Goal: Information Seeking & Learning: Learn about a topic

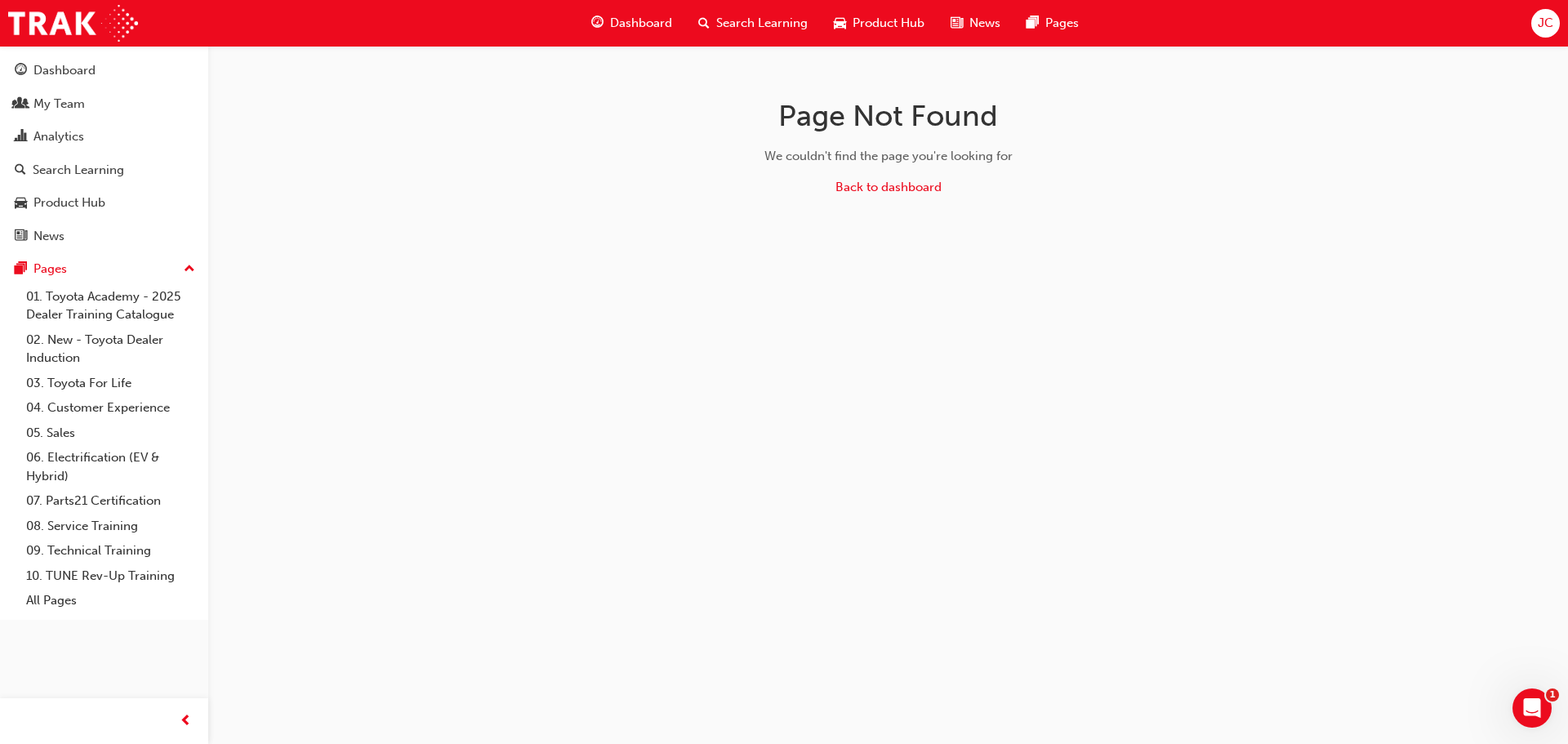
click at [655, 23] on span "Dashboard" at bounding box center [640, 24] width 62 height 19
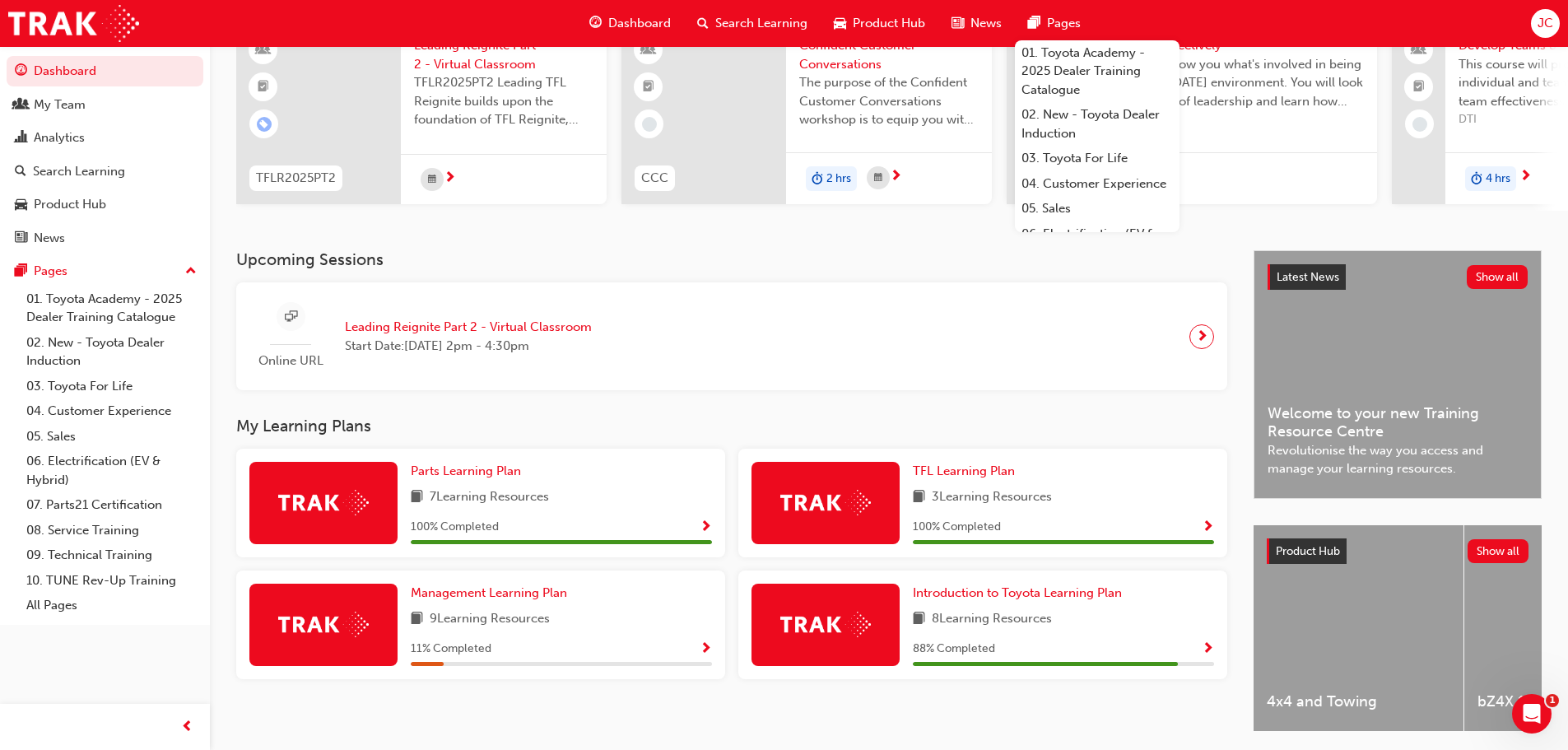
scroll to position [216, 0]
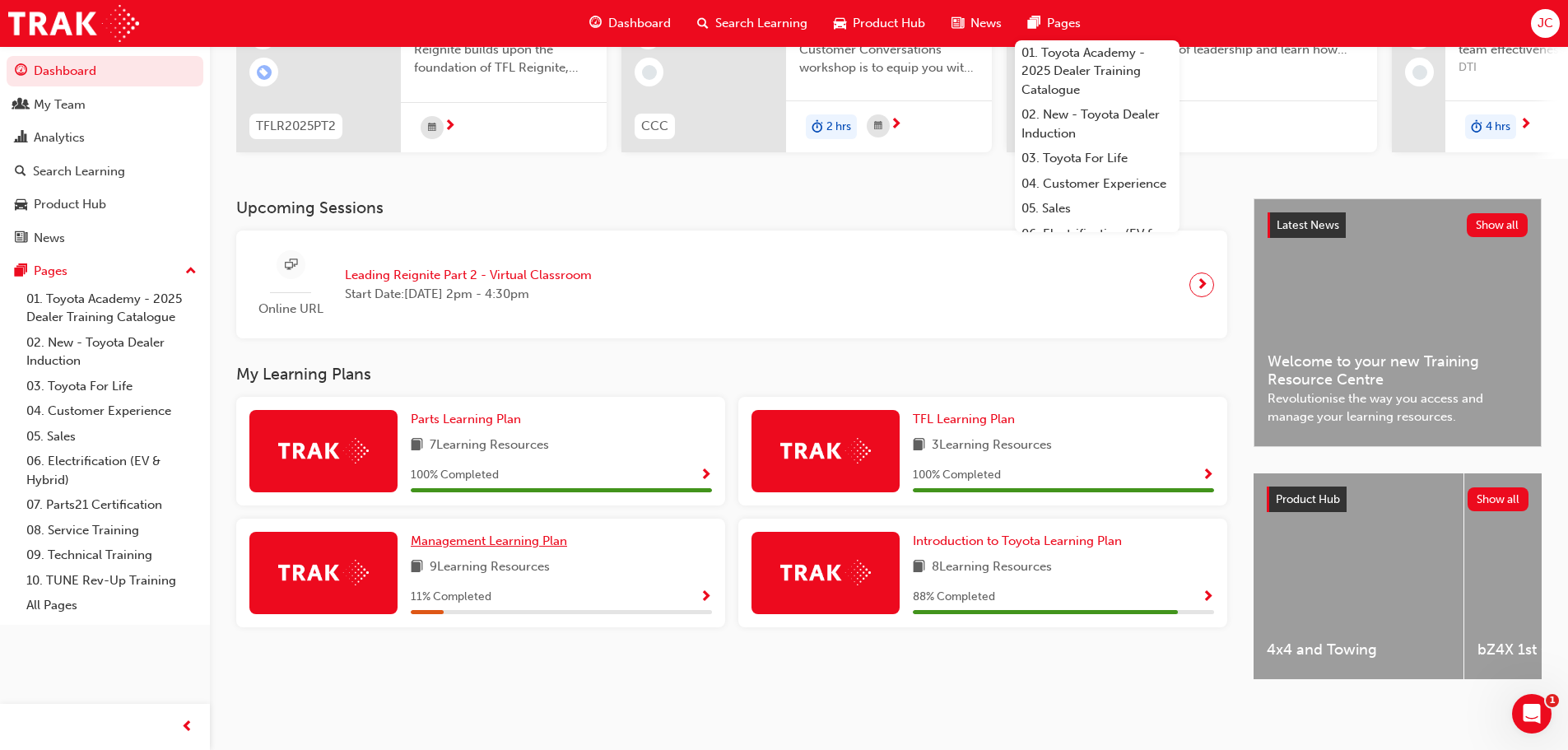
click at [510, 539] on span "Management Learning Plan" at bounding box center [488, 540] width 156 height 14
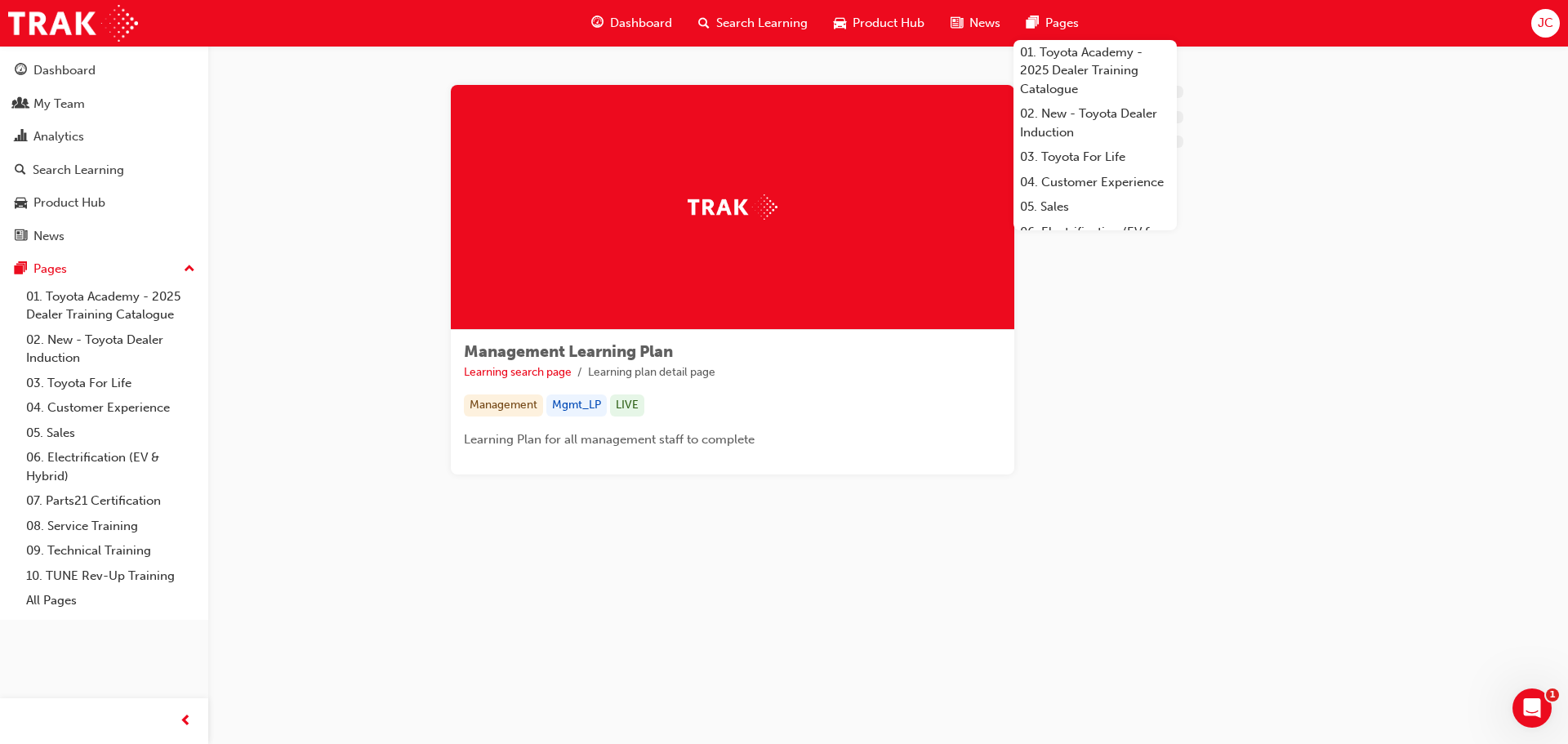
click at [645, 21] on span "Dashboard" at bounding box center [640, 24] width 62 height 19
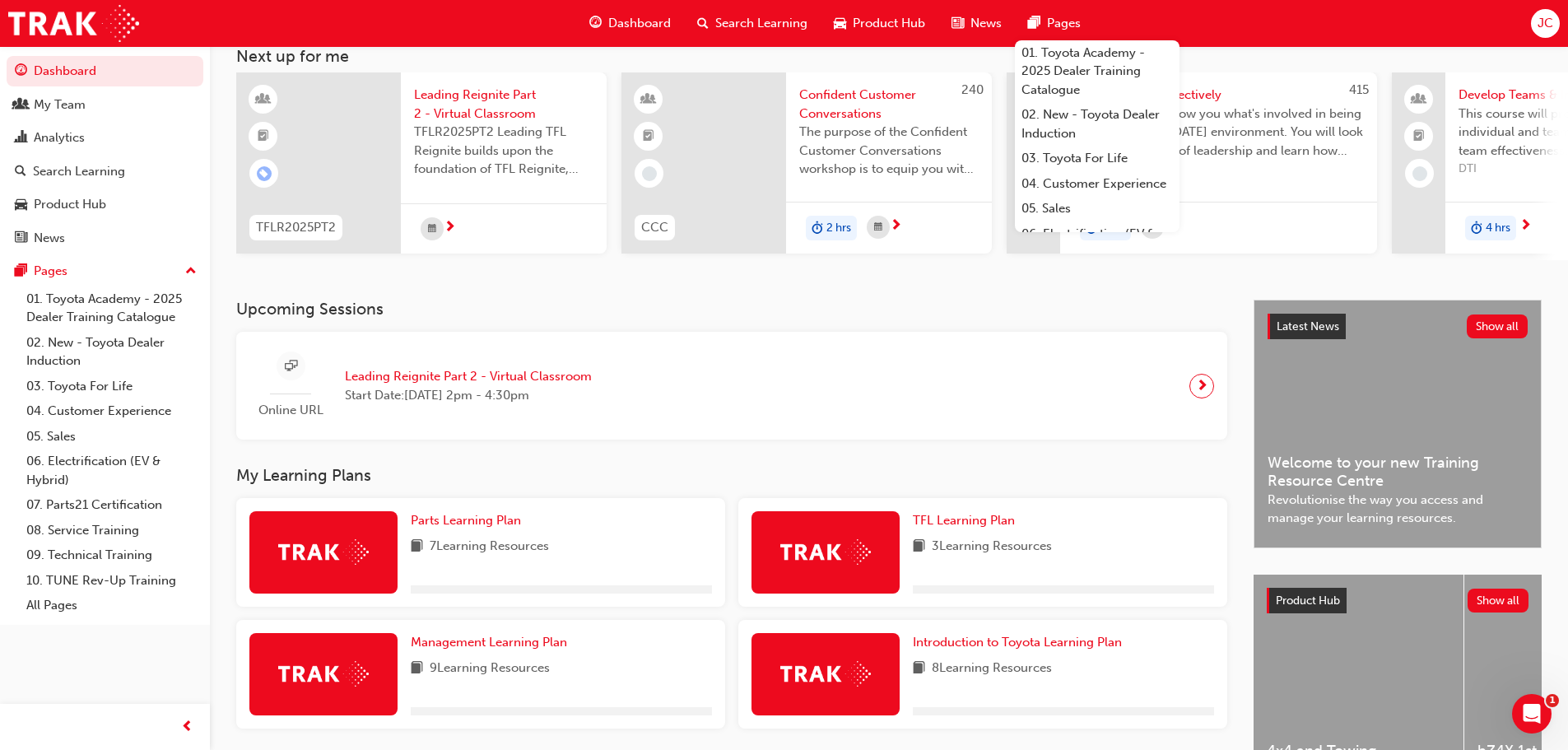
scroll to position [216, 0]
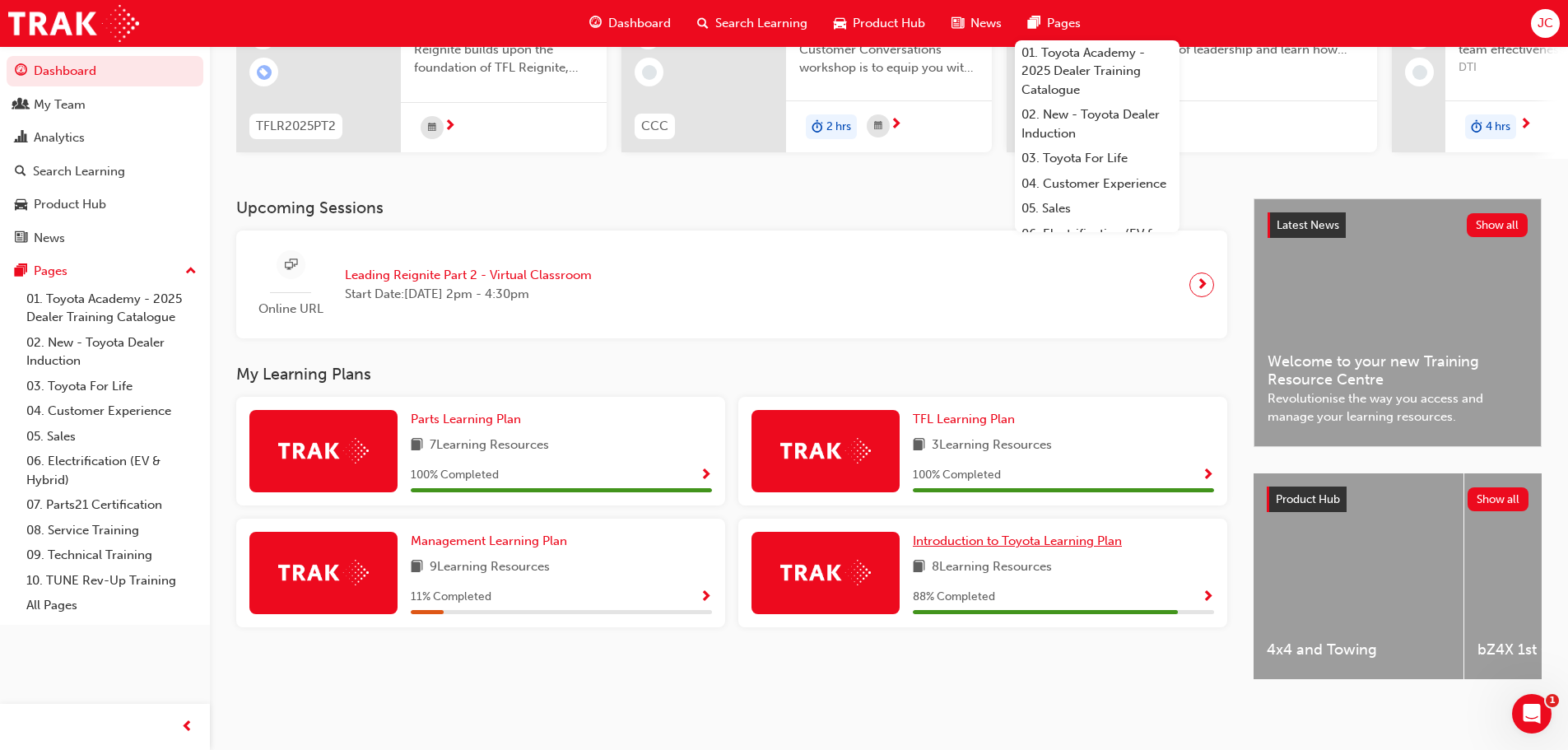
click at [1077, 534] on span "Introduction to Toyota Learning Plan" at bounding box center [1017, 540] width 209 height 14
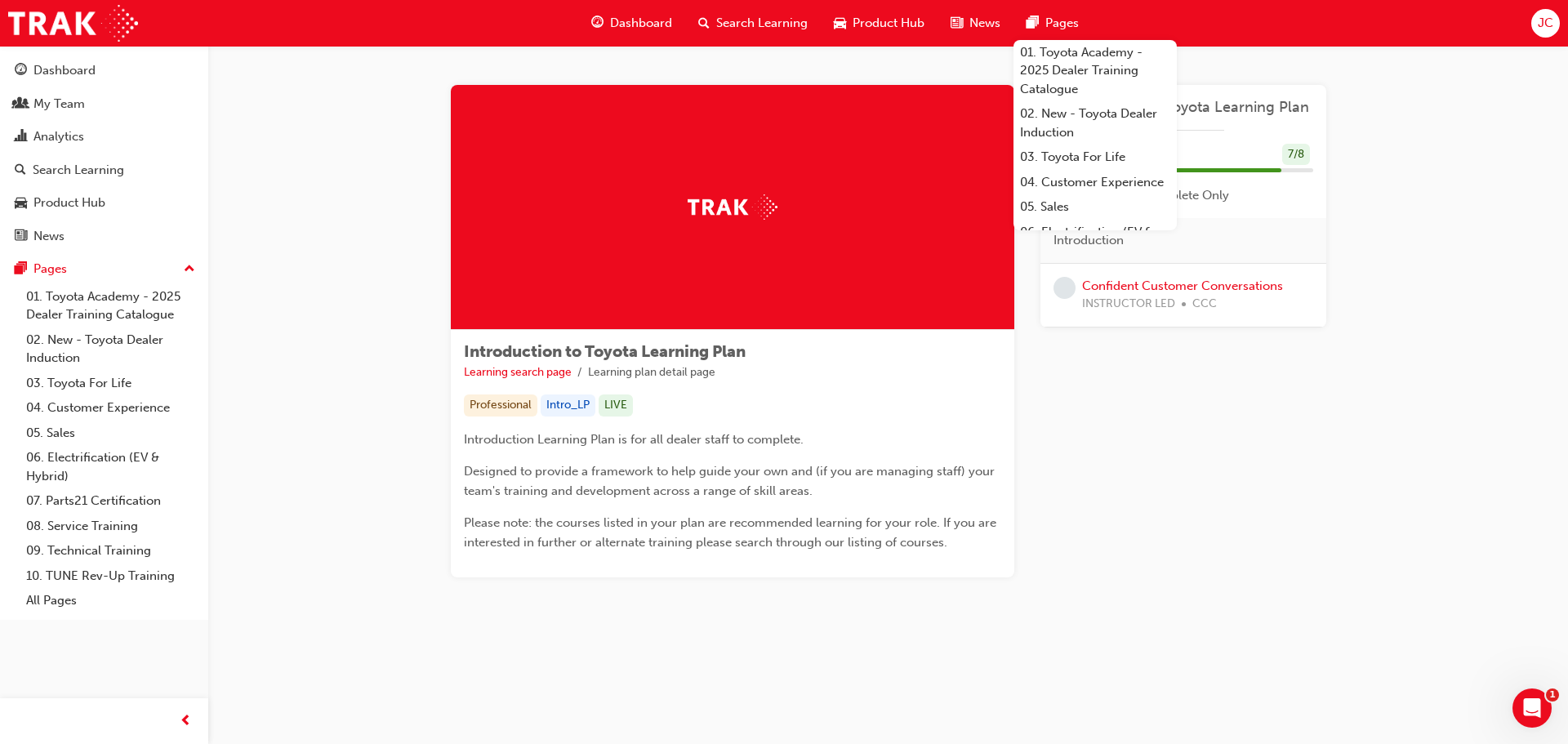
drag, startPoint x: 1068, startPoint y: 529, endPoint x: 1029, endPoint y: 505, distance: 45.8
click at [1029, 505] on div "Introduction to Toyota Learning Plan Learning search page Learning plan detail …" at bounding box center [889, 331] width 876 height 492
click at [1392, 288] on div "Introduction to Toyota Learning Plan Learning search page Learning plan detail …" at bounding box center [888, 351] width 1360 height 610
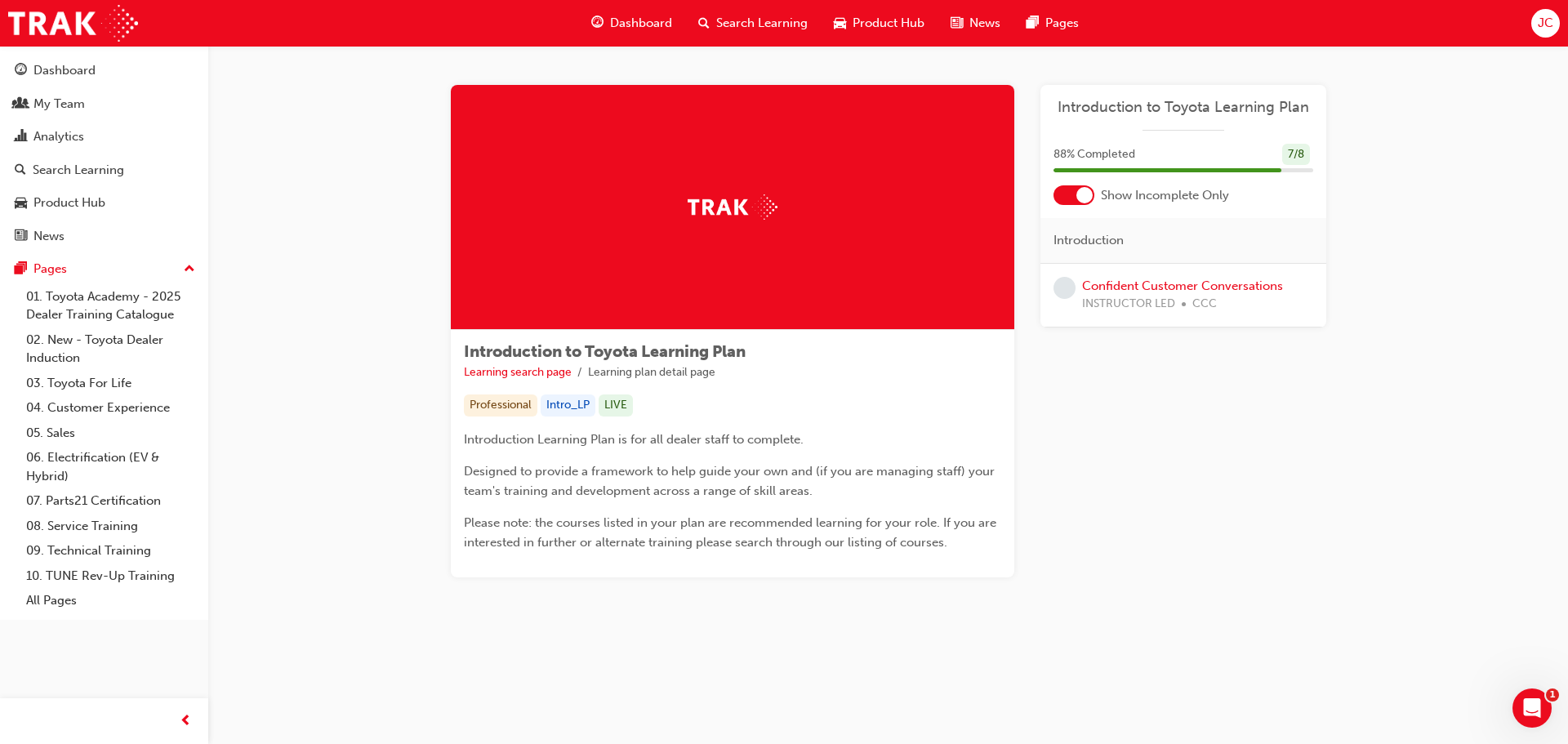
click at [1092, 294] on div "Confident Customer Conversations INSTRUCTOR LED CCC" at bounding box center [1182, 295] width 201 height 37
click at [1098, 286] on link "Confident Customer Conversations" at bounding box center [1182, 285] width 201 height 14
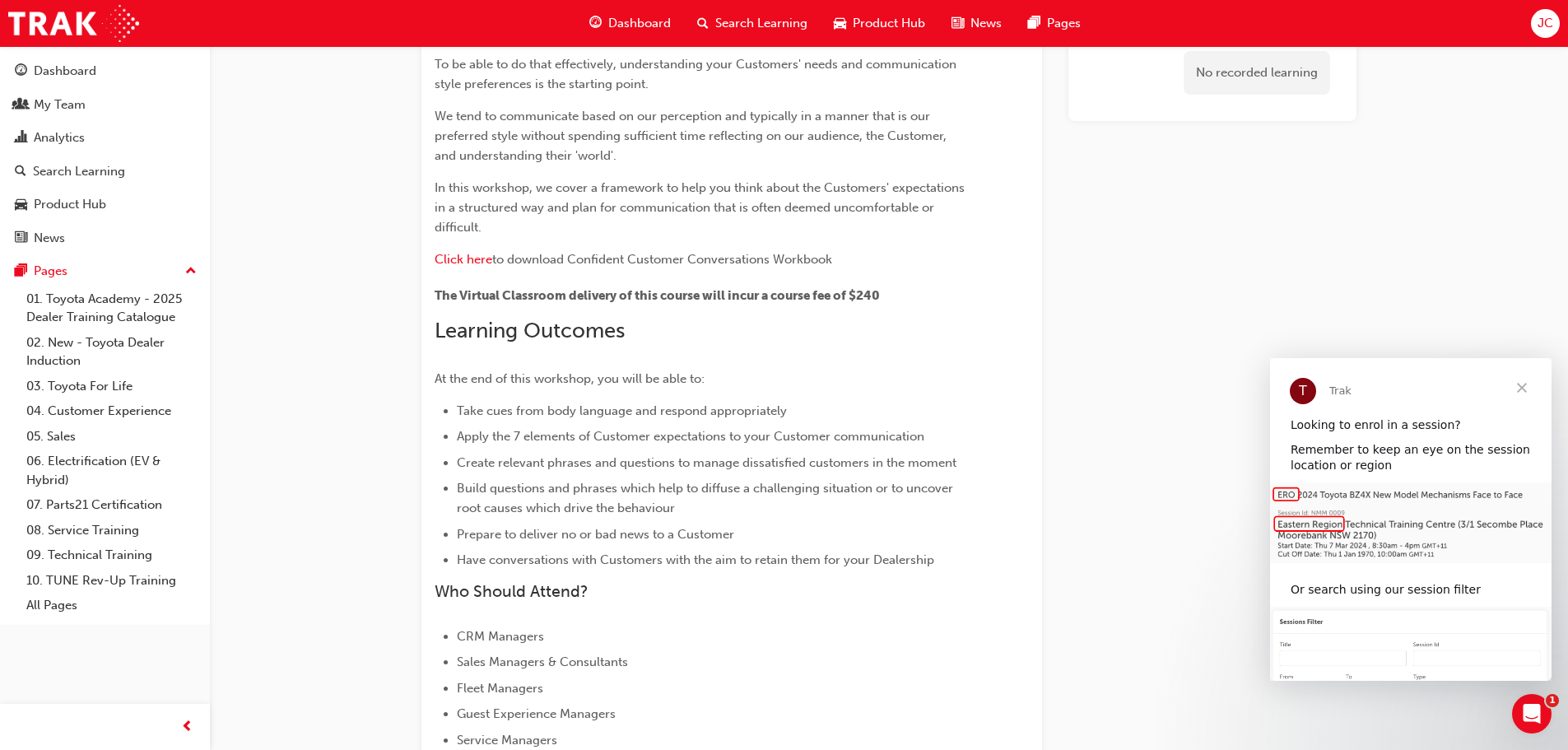
click at [1516, 389] on span "Close" at bounding box center [1522, 388] width 59 height 59
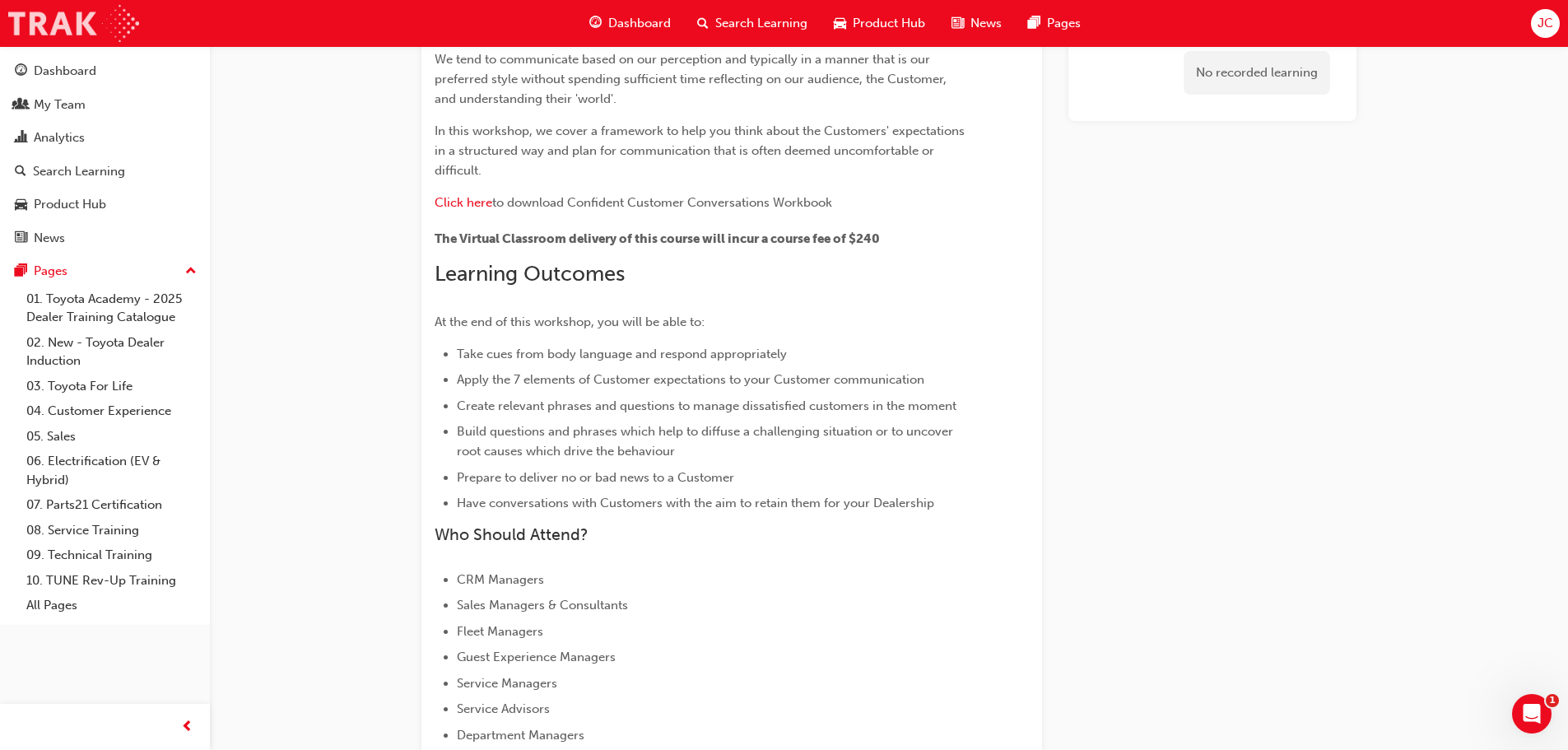
scroll to position [247, 0]
click at [674, 11] on div "Dashboard" at bounding box center [630, 23] width 108 height 34
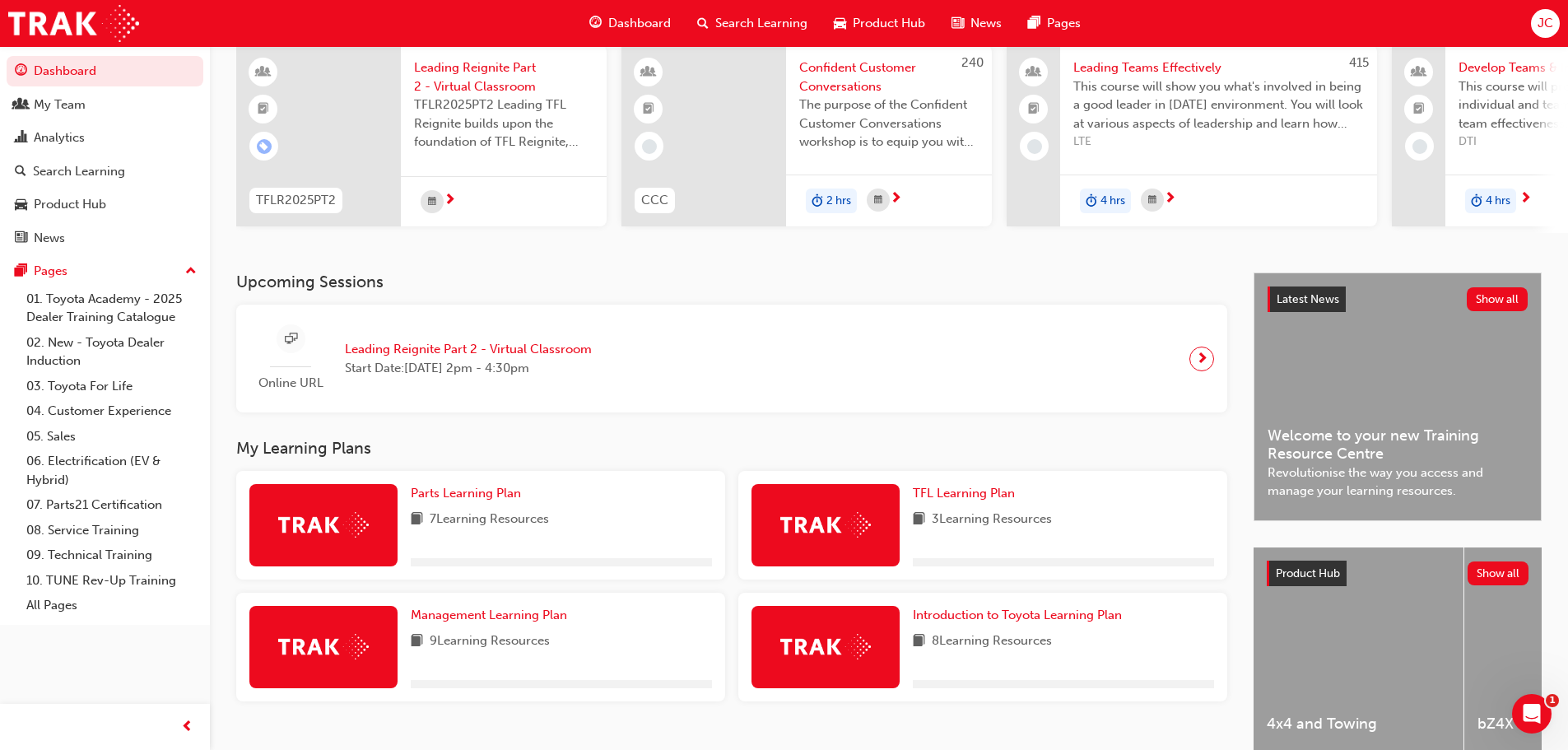
scroll to position [216, 0]
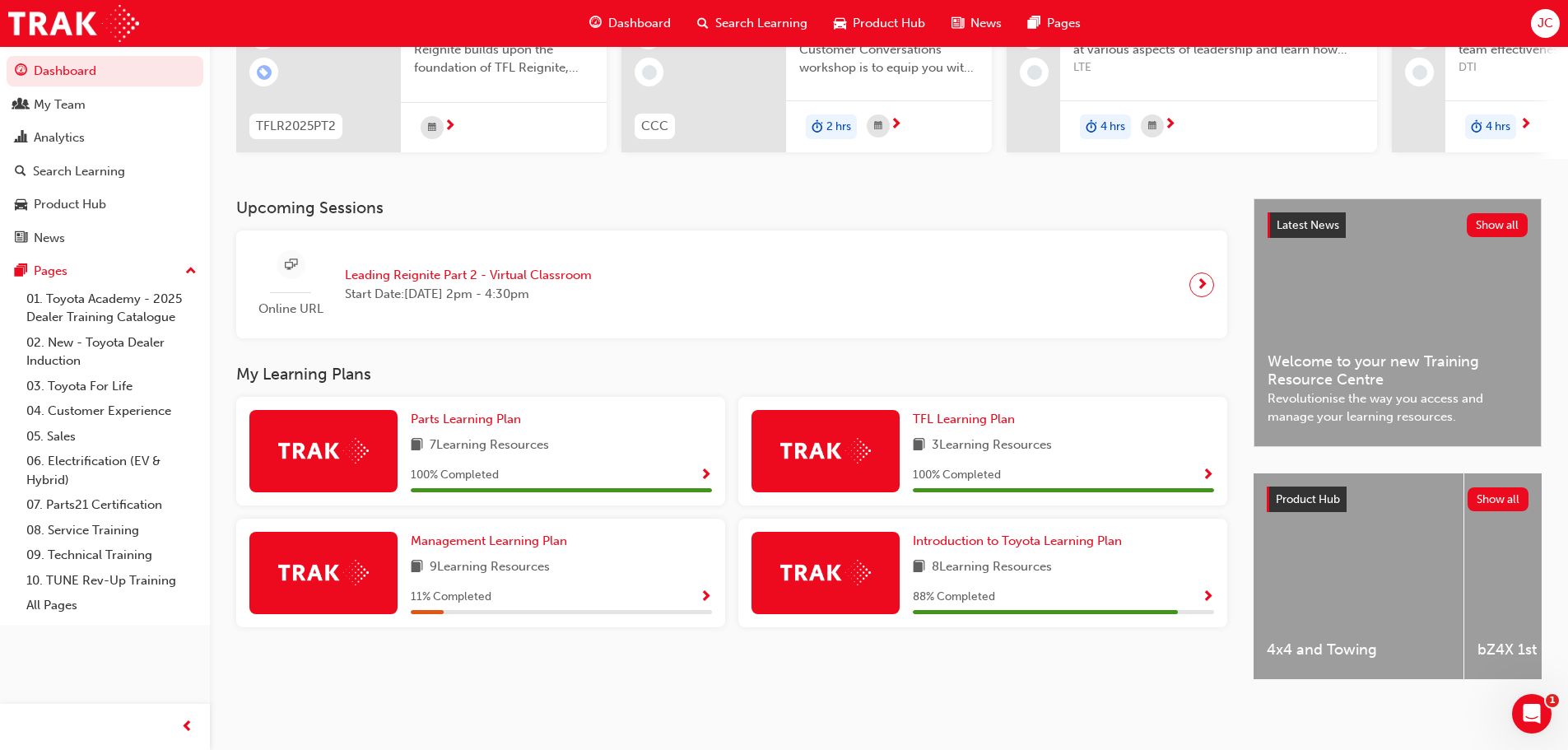
click at [1074, 136] on div "4 hrs" at bounding box center [1218, 126] width 317 height 52
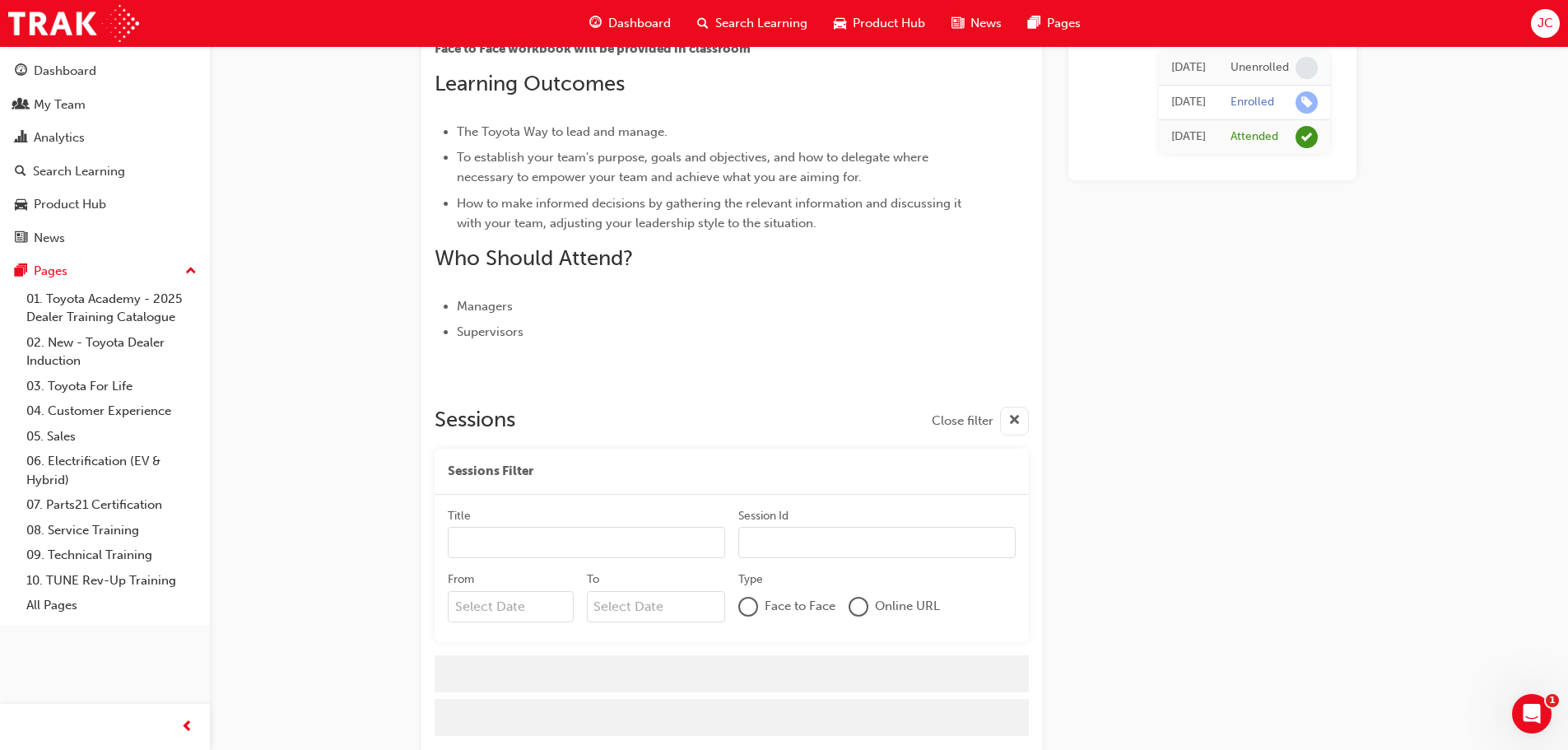
scroll to position [430, 0]
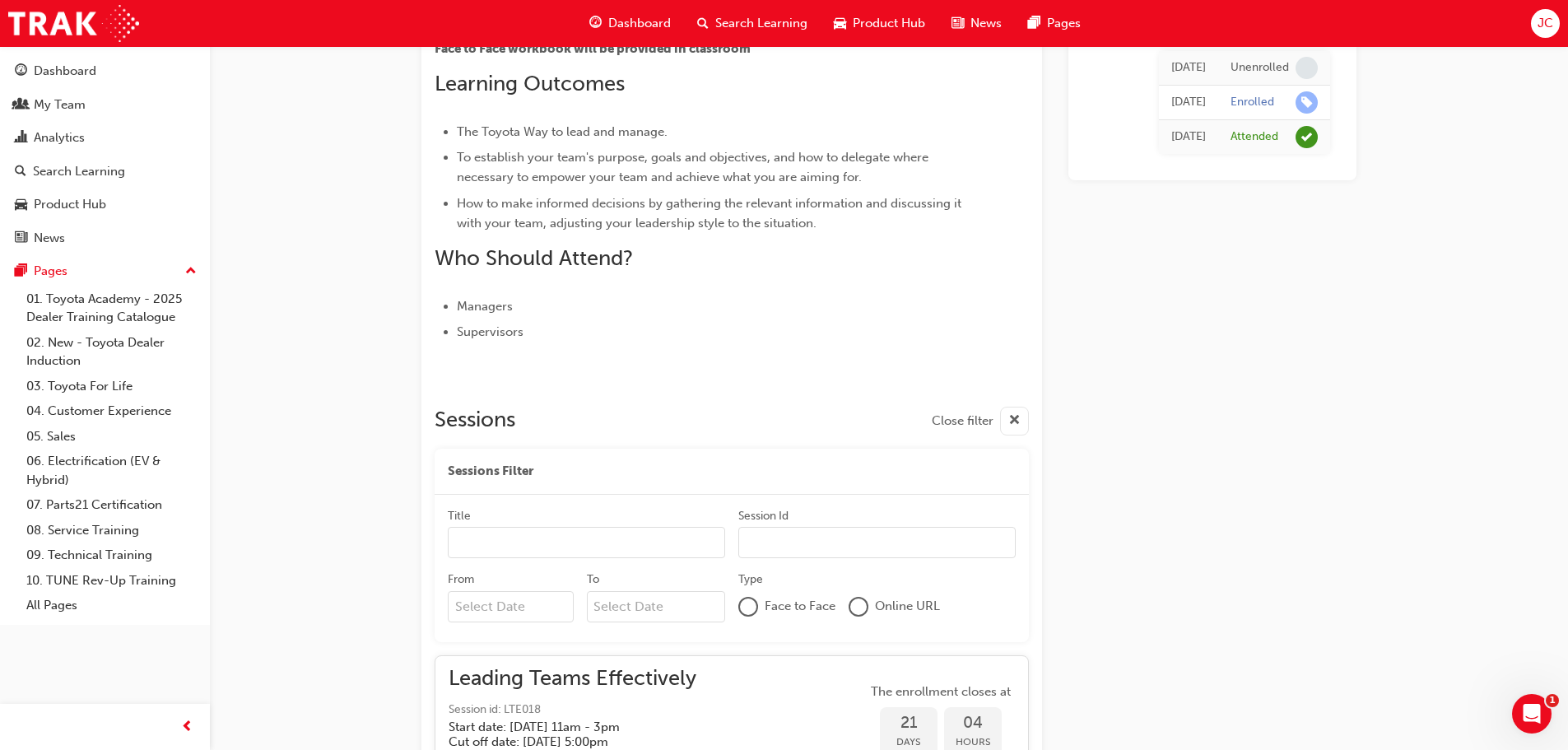
click at [641, 19] on span "Dashboard" at bounding box center [638, 24] width 62 height 19
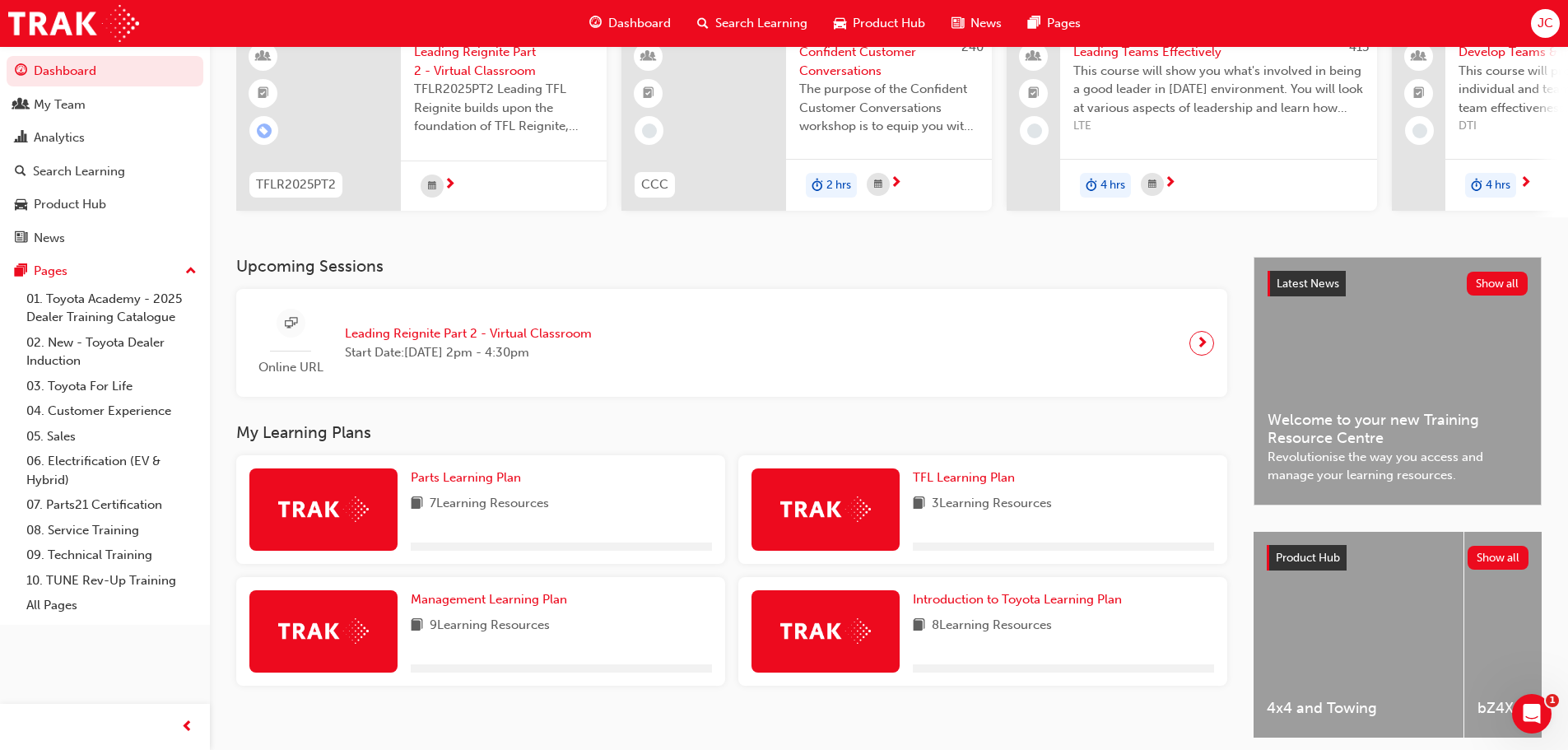
scroll to position [216, 0]
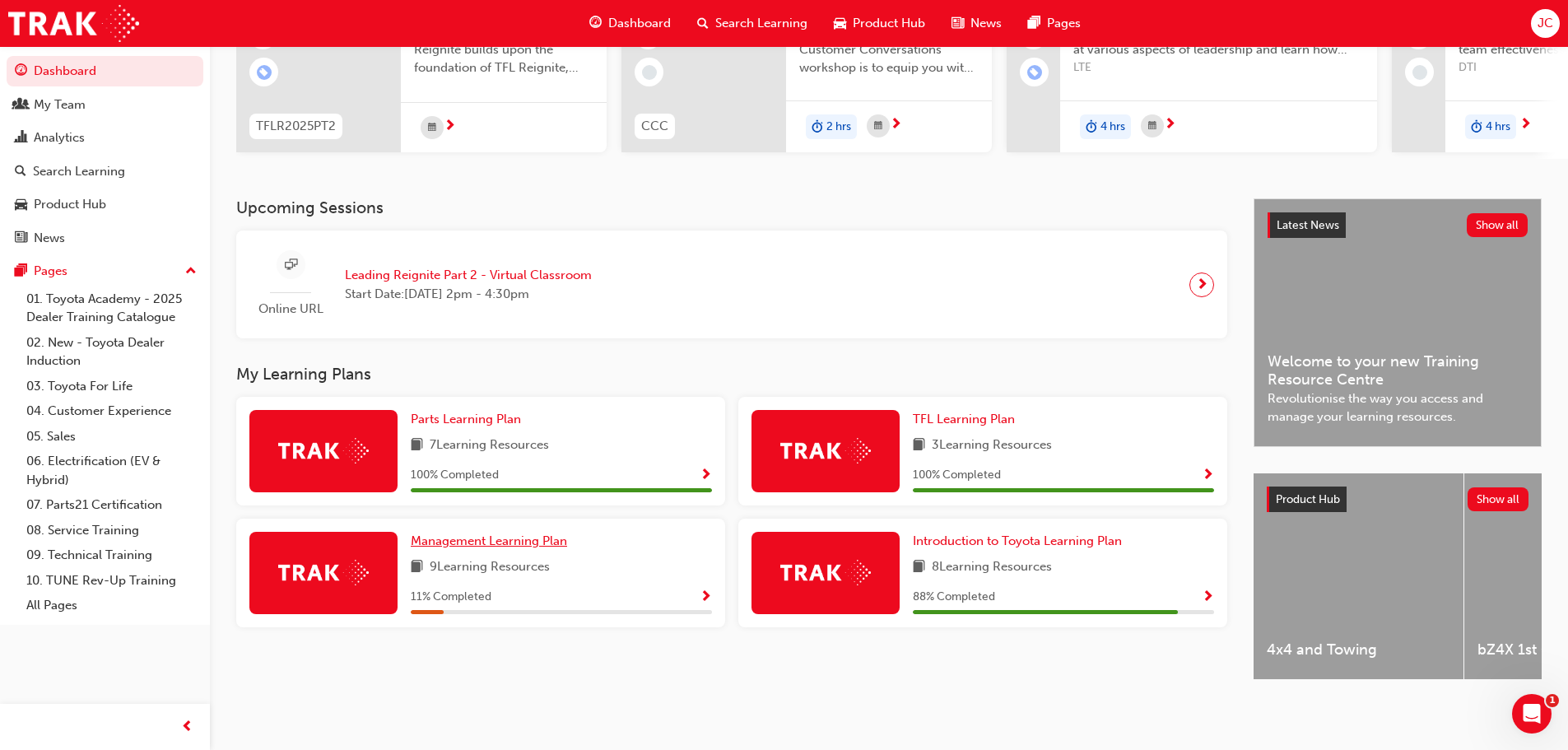
click at [486, 541] on span "Management Learning Plan" at bounding box center [488, 540] width 156 height 14
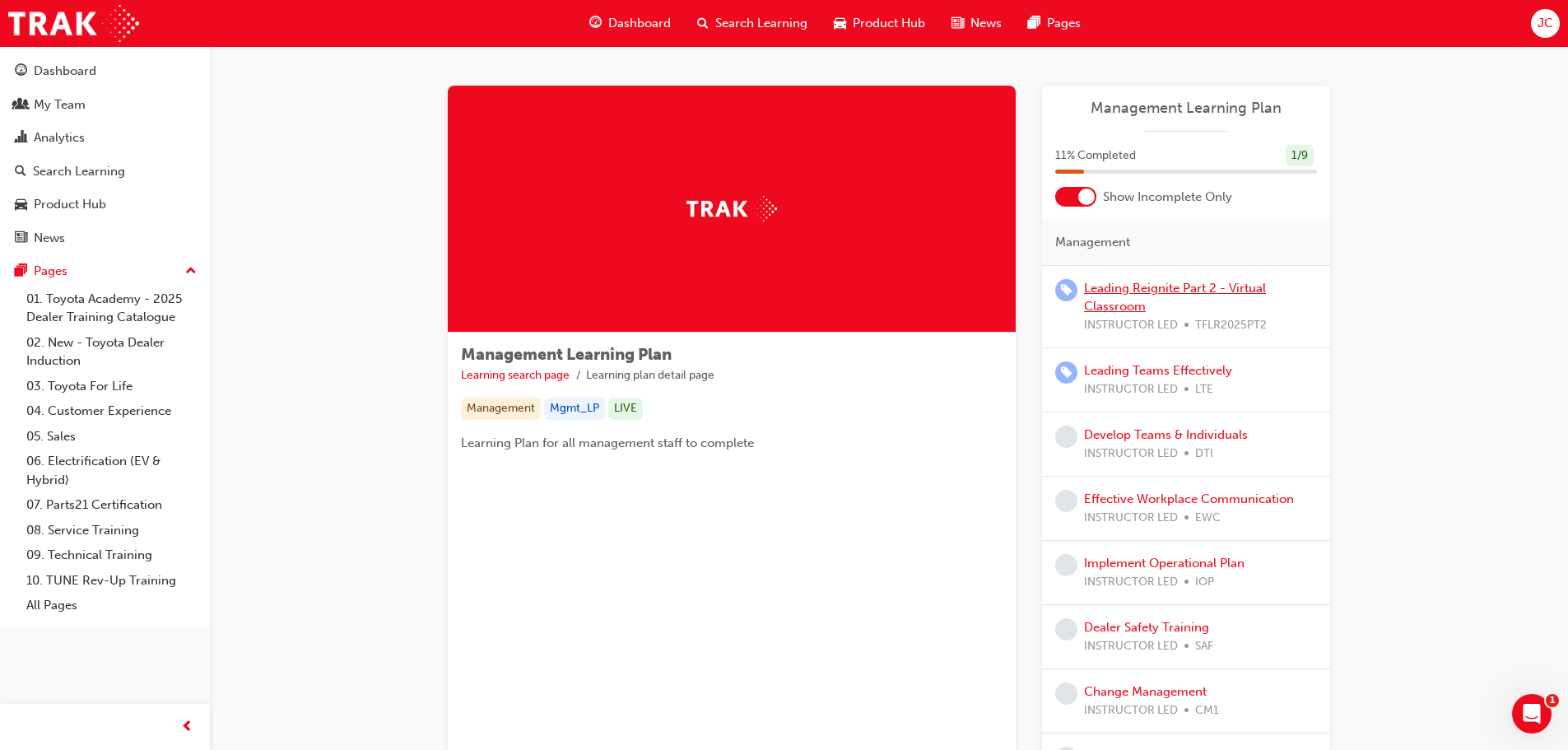
click at [1157, 294] on link "Leading Reignite Part 2 - Virtual Classroom" at bounding box center [1175, 297] width 182 height 34
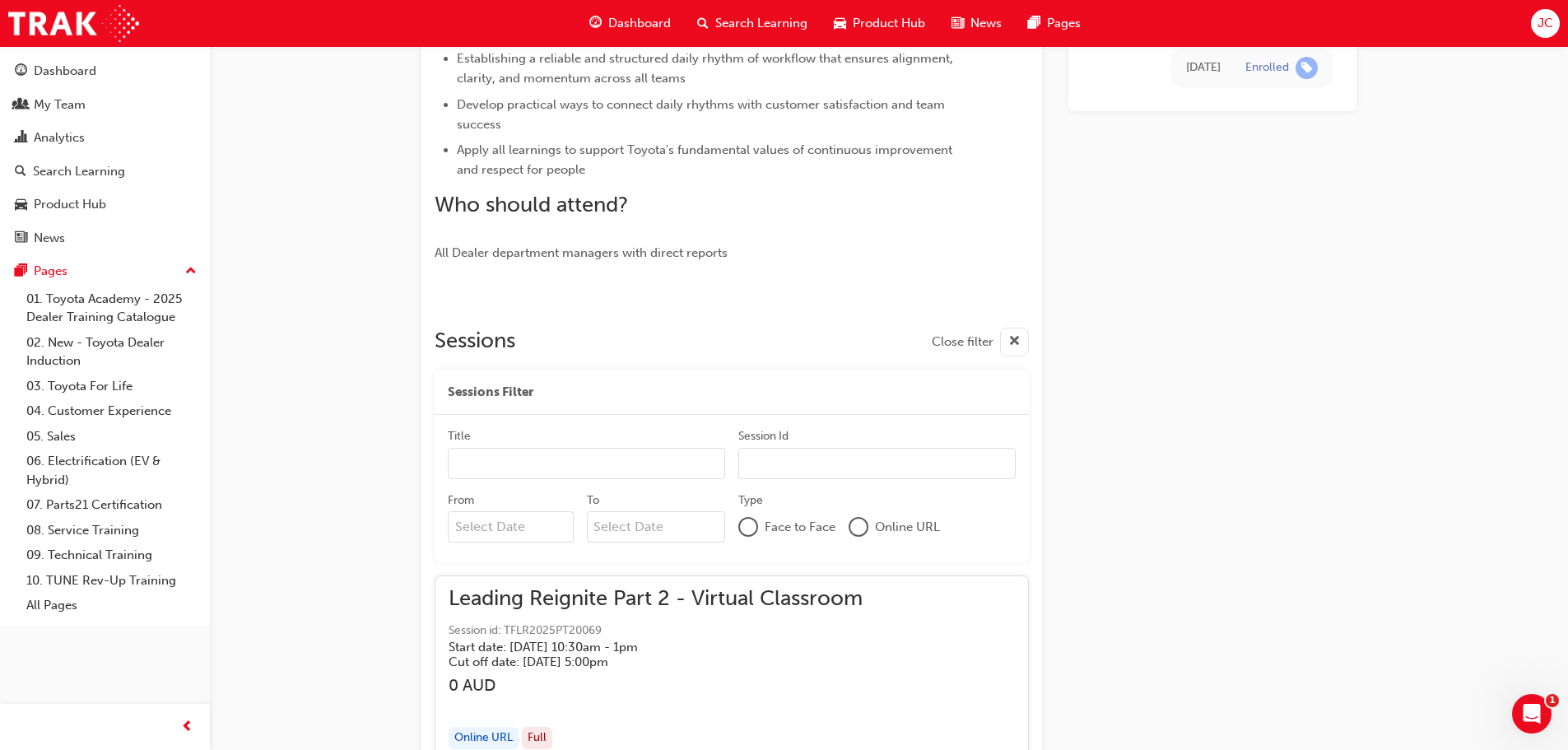
scroll to position [641, 0]
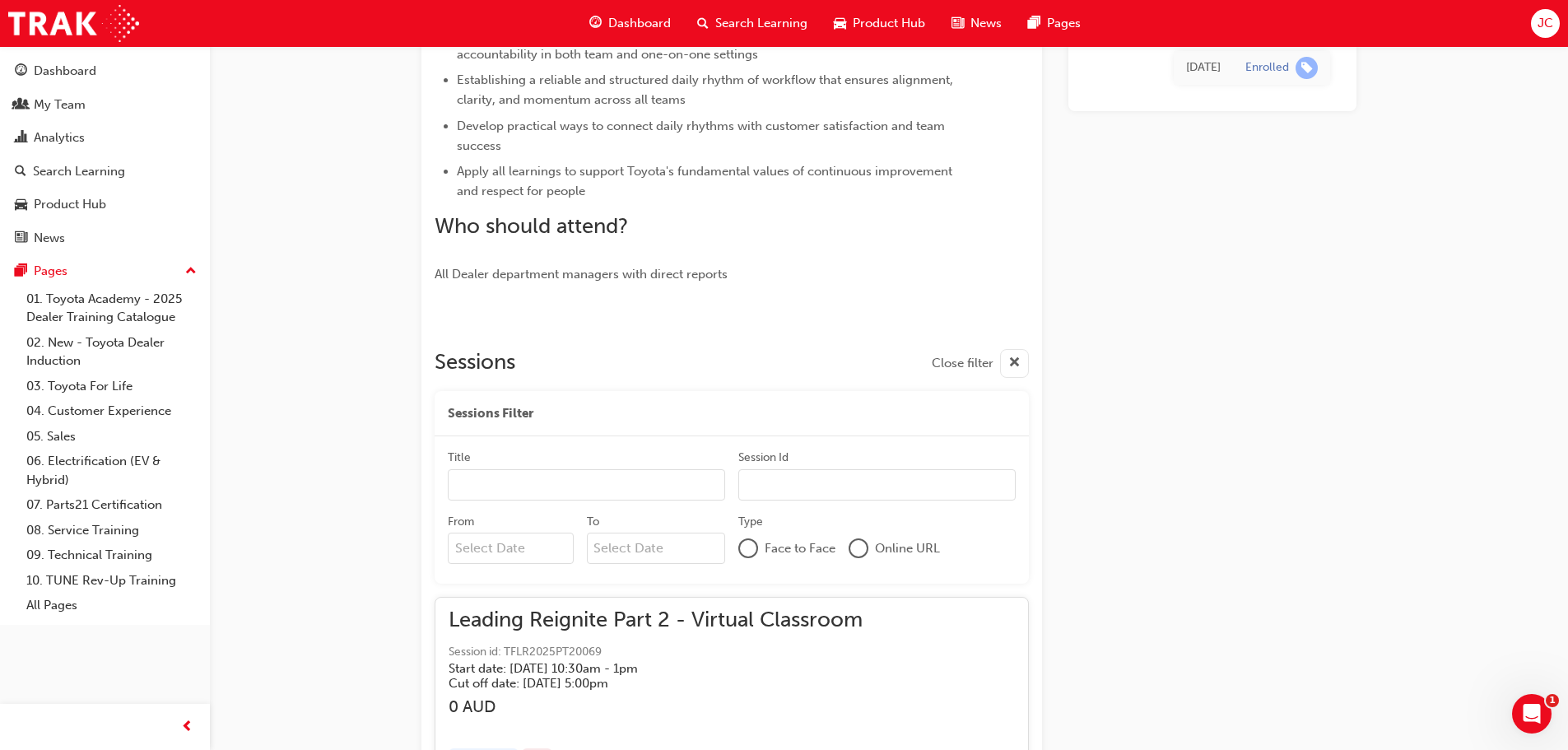
click at [625, 16] on span "Dashboard" at bounding box center [638, 24] width 62 height 19
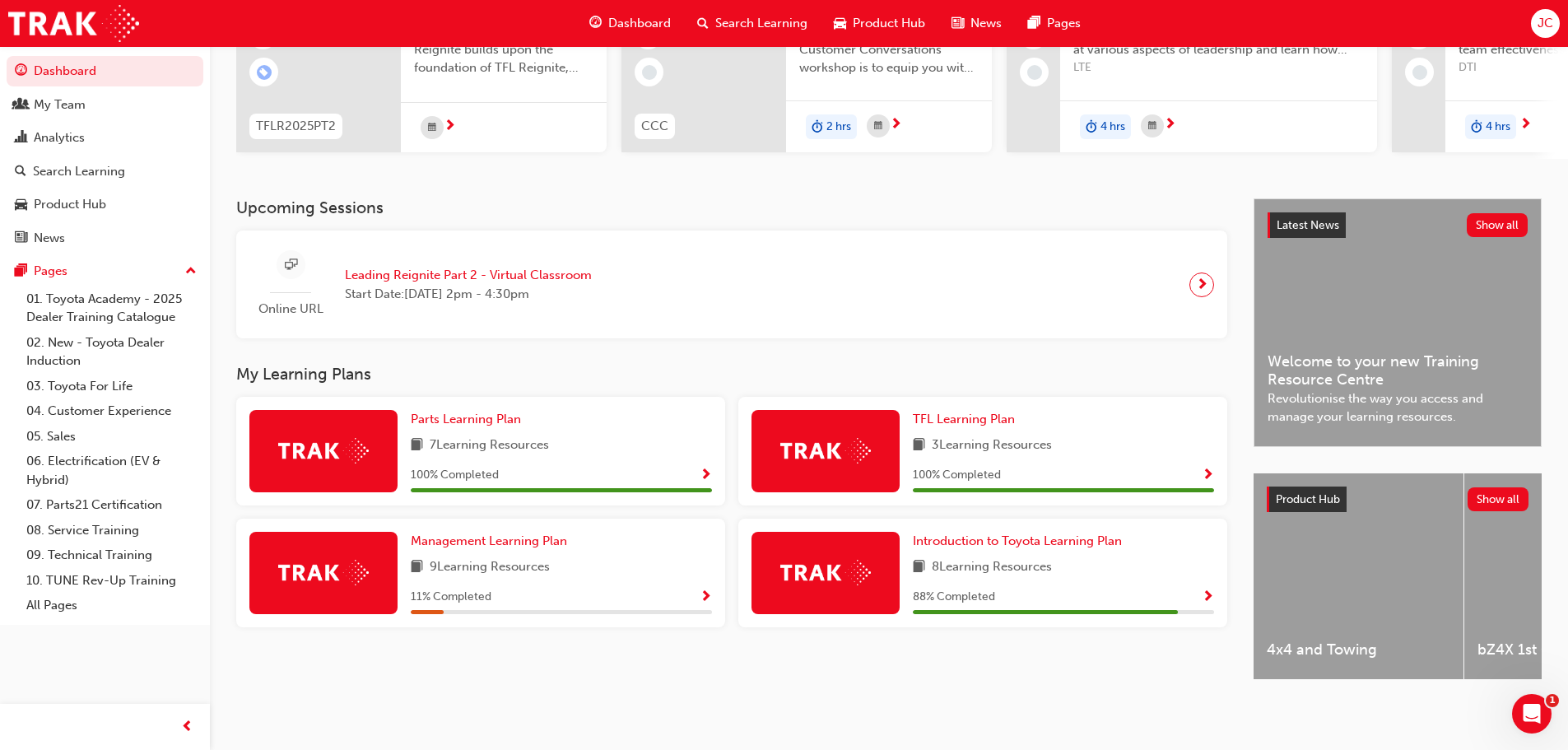
scroll to position [216, 0]
